Goal: Transaction & Acquisition: Obtain resource

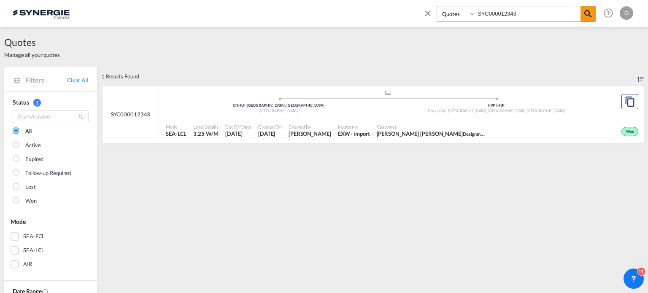
select select "Quotes"
click at [539, 10] on input "SYC000012343" at bounding box center [527, 13] width 105 height 15
paste input "3988"
type input "SYC000013988"
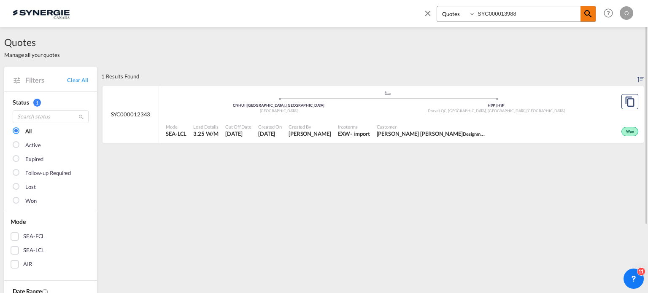
click at [585, 19] on span at bounding box center [587, 13] width 15 height 15
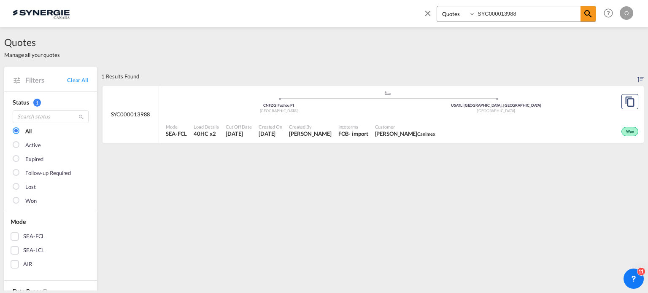
click at [358, 115] on div ".a{fill:#aaa8ad;} .a{fill:#aaa8ad;} CNFZG | Fuzhou Pt [GEOGRAPHIC_DATA] [GEOGRA…" at bounding box center [387, 102] width 443 height 25
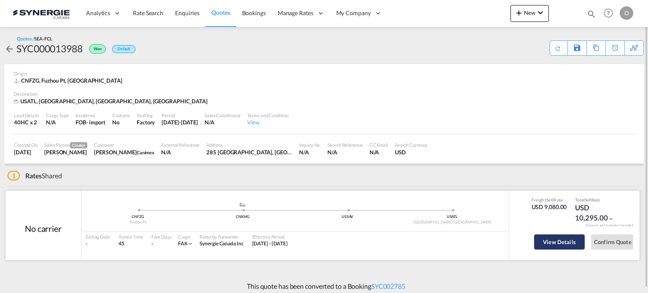
click at [574, 245] on button "View Details" at bounding box center [559, 242] width 51 height 15
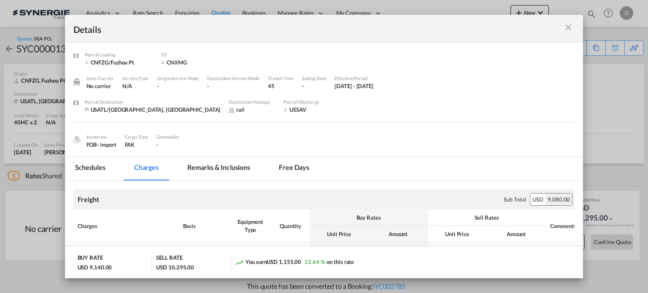
scroll to position [140, 0]
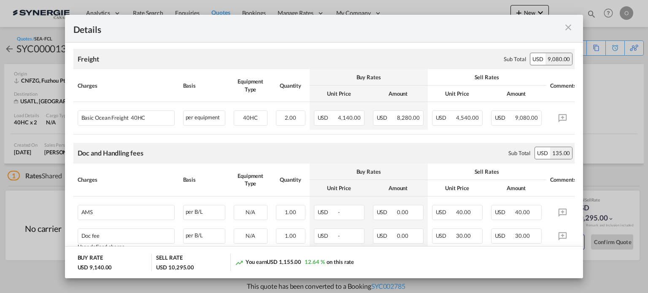
click at [565, 26] on md-icon "icon-close m-3 fg-AAA8AD cursor" at bounding box center [568, 27] width 10 height 10
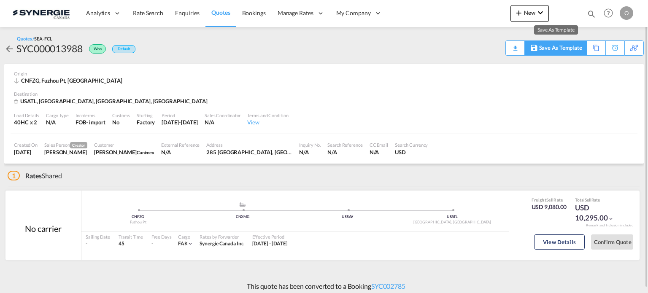
click at [556, 52] on div "Save As Template" at bounding box center [560, 48] width 43 height 14
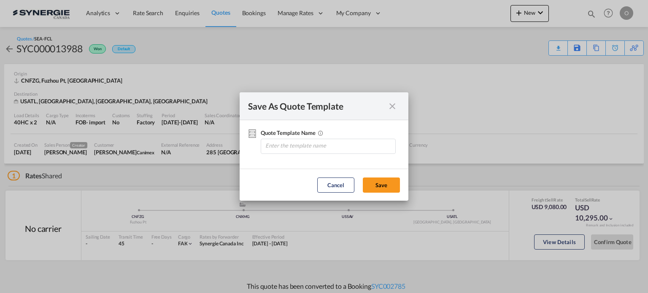
drag, startPoint x: 394, startPoint y: 104, endPoint x: 406, endPoint y: 104, distance: 11.8
click at [394, 104] on md-icon "icon-close fg-AAA8AD cursor" at bounding box center [392, 106] width 10 height 10
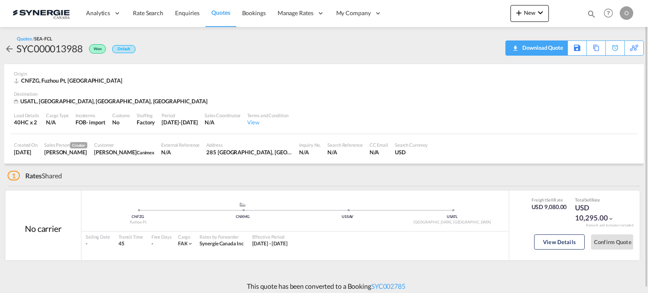
click at [552, 47] on div "Download Quote" at bounding box center [541, 47] width 43 height 13
